Goal: Transaction & Acquisition: Download file/media

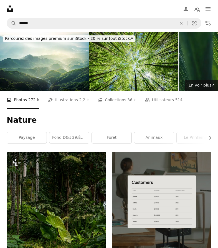
scroll to position [1162, 0]
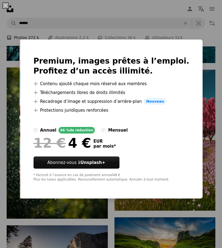
click at [127, 221] on div "An X shape Premium, images prêtes à l’emploi. Profitez d’un accès illimité. A p…" at bounding box center [111, 124] width 222 height 248
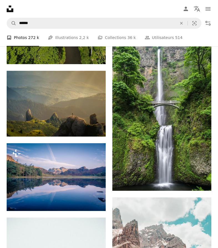
scroll to position [573, 0]
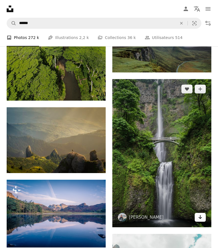
click at [201, 214] on icon "Arrow pointing down" at bounding box center [200, 217] width 4 height 7
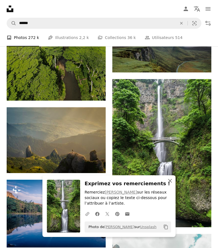
click at [170, 182] on icon "button" at bounding box center [170, 181] width 4 height 4
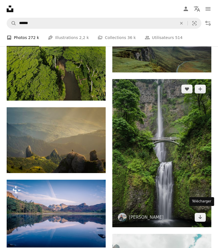
click at [196, 201] on div "Télécharger" at bounding box center [201, 201] width 25 height 9
click at [201, 214] on icon "Arrow pointing down" at bounding box center [200, 217] width 4 height 7
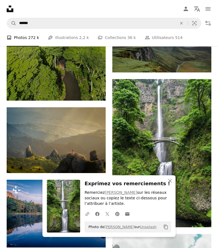
click at [164, 227] on icon "Copier dans le presse-papier" at bounding box center [166, 227] width 4 height 5
click at [158, 238] on div "Copier dans le presse-papier" at bounding box center [168, 238] width 53 height 9
click at [50, 207] on img at bounding box center [63, 206] width 33 height 53
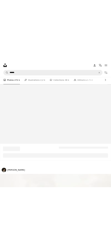
scroll to position [3549, 0]
